Goal: Information Seeking & Learning: Learn about a topic

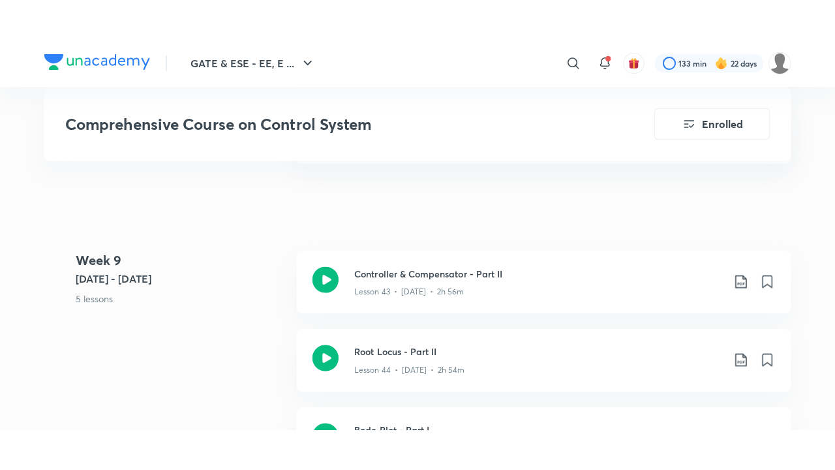
scroll to position [5028, 0]
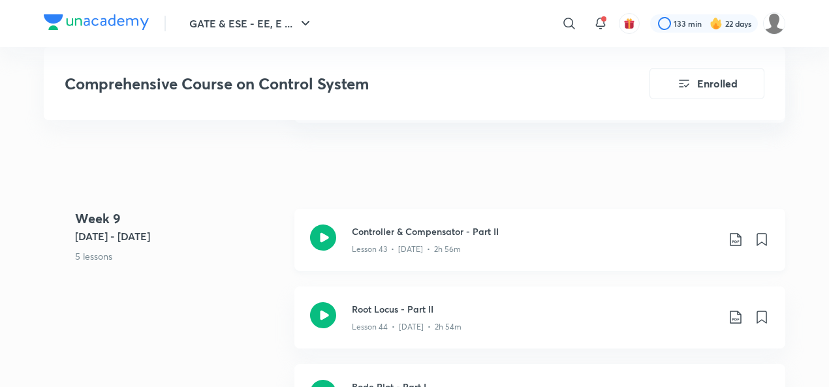
click at [324, 238] on icon at bounding box center [323, 237] width 26 height 26
